Goal: Task Accomplishment & Management: Use online tool/utility

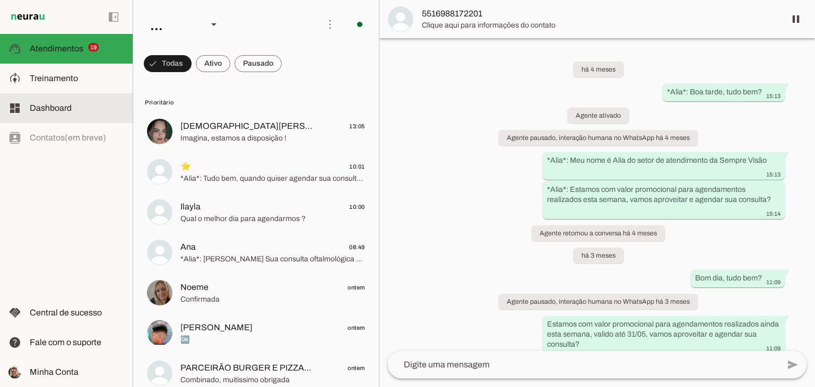
scroll to position [196, 0]
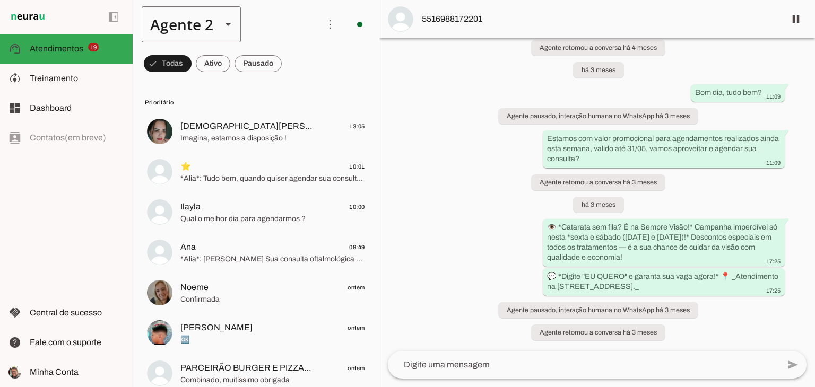
click at [205, 15] on div "Agente 2" at bounding box center [178, 24] width 72 height 36
click at [292, 62] on slot at bounding box center [333, 68] width 82 height 13
type md-outlined-select "00zDXm0alVRWuMV8ioHm"
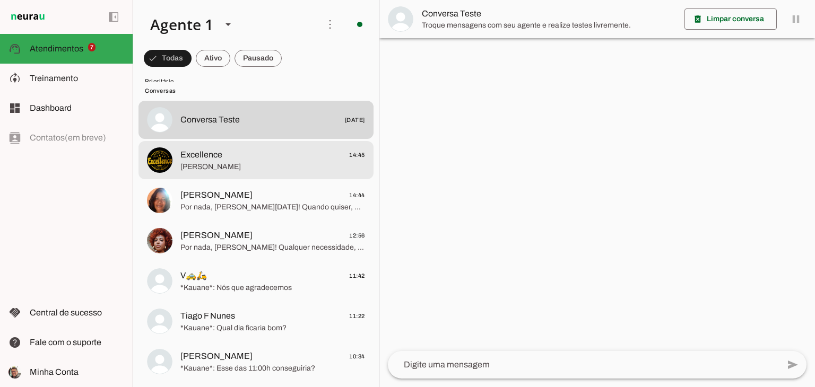
scroll to position [318, 0]
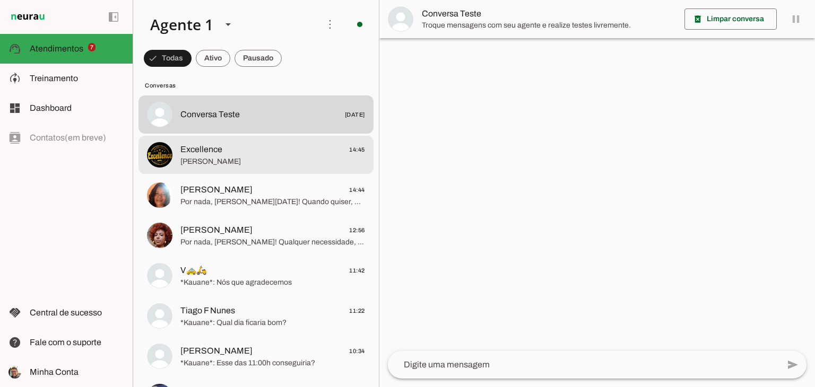
click at [247, 152] on span "Excellence 14:45" at bounding box center [272, 149] width 185 height 13
